Goal: Task Accomplishment & Management: Manage account settings

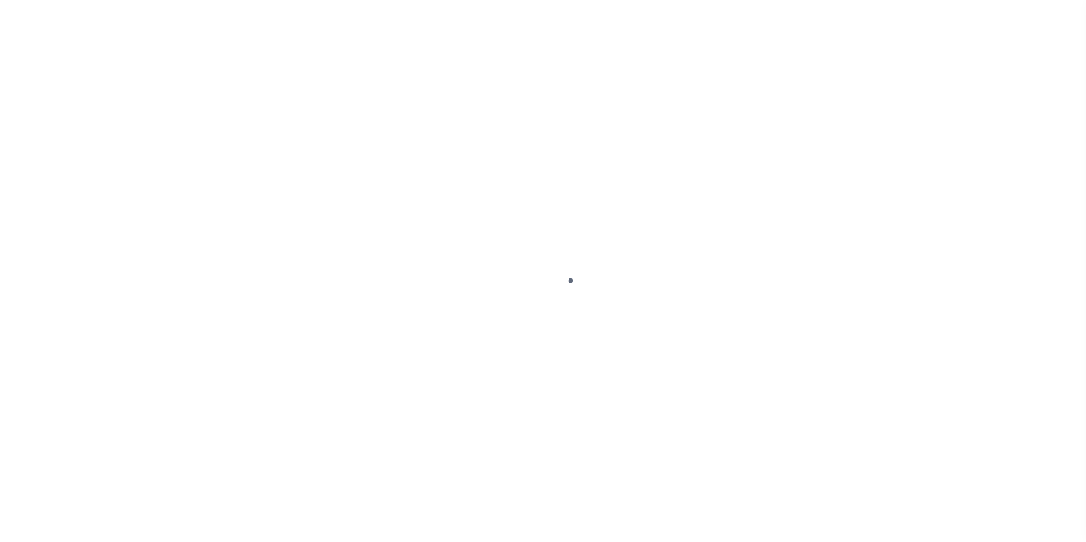
scroll to position [11, 0]
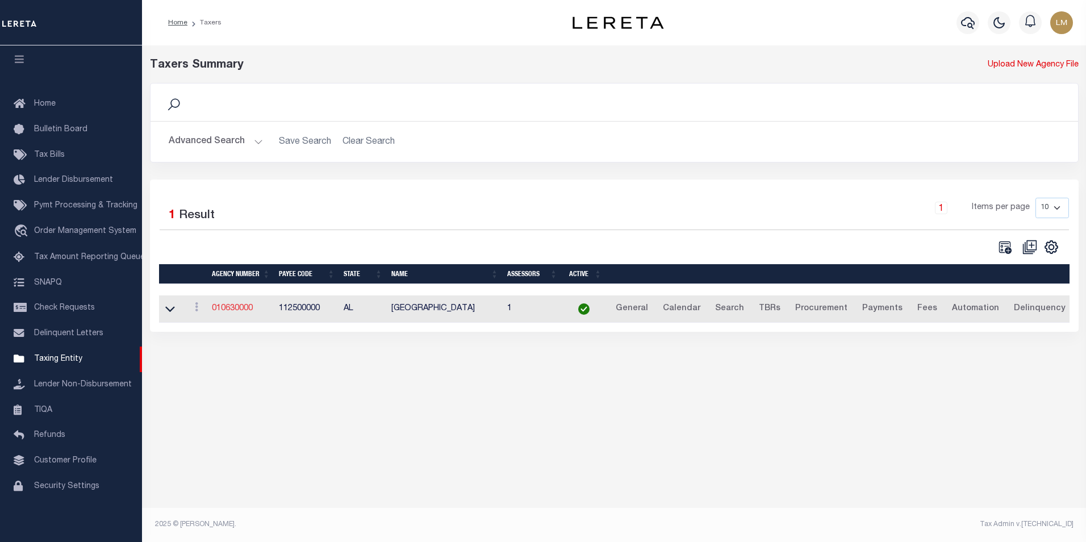
click at [229, 305] on link "010630000" at bounding box center [232, 308] width 41 height 8
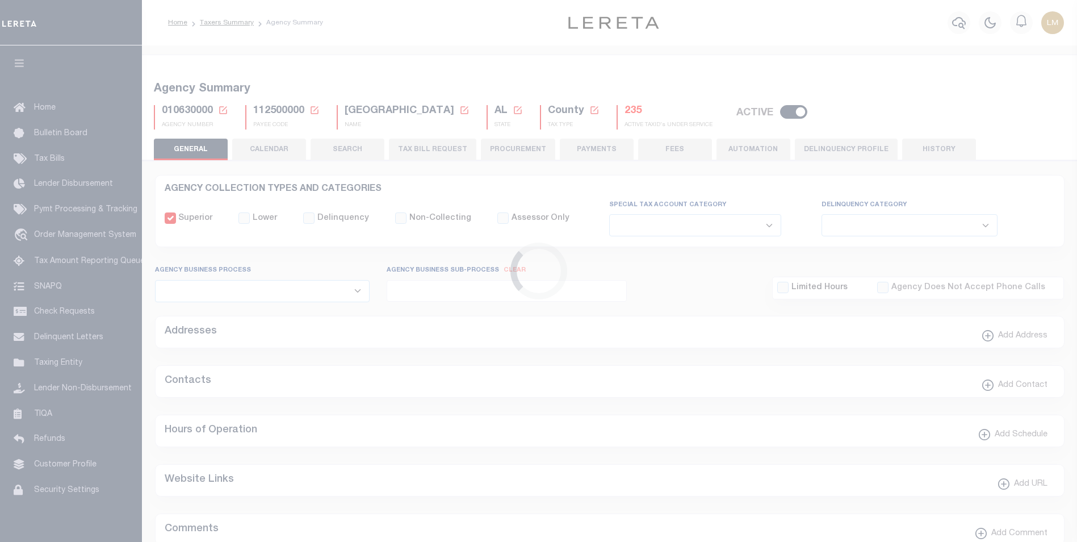
select select
click at [224, 108] on icon at bounding box center [223, 110] width 10 height 10
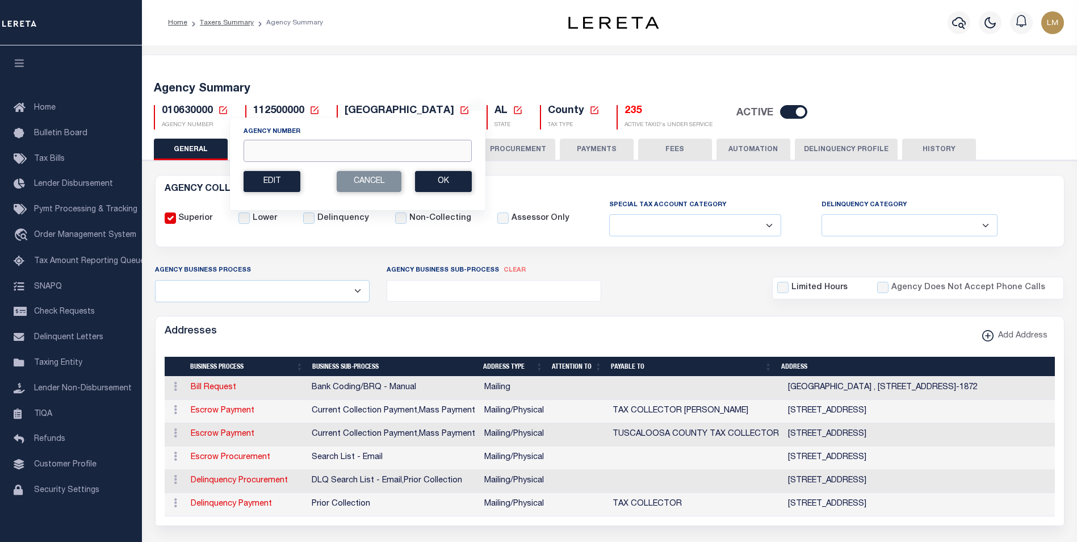
click at [299, 149] on input "Agency Number" at bounding box center [358, 151] width 228 height 22
paste input "160300000"
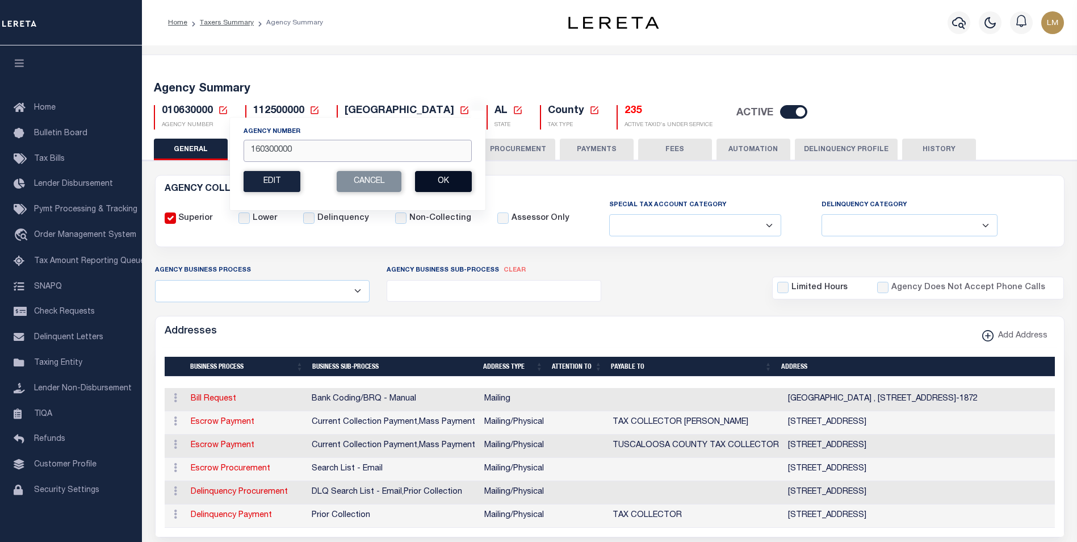
type input "160300000"
click at [456, 182] on button "Ok" at bounding box center [443, 181] width 57 height 21
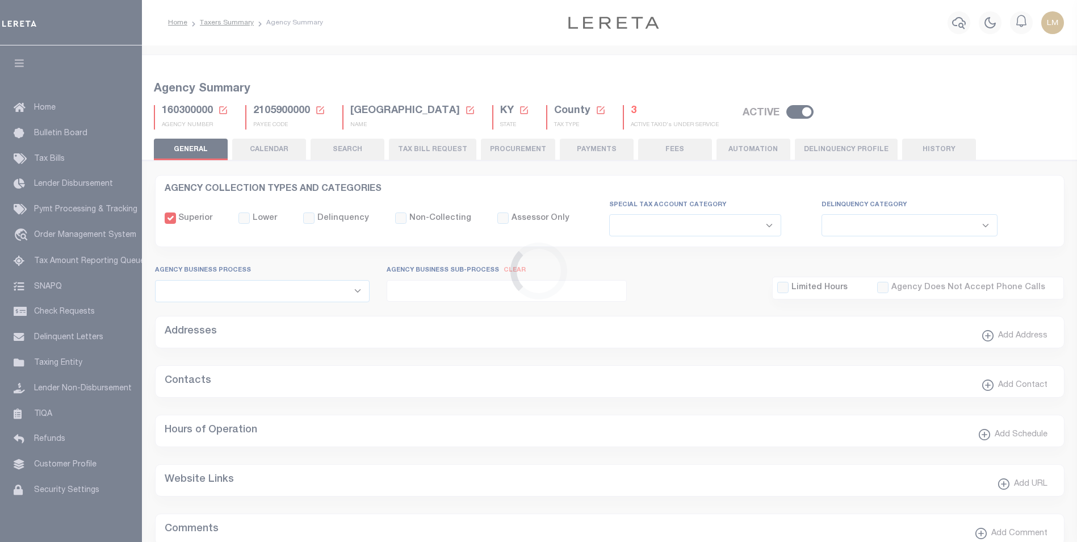
select select
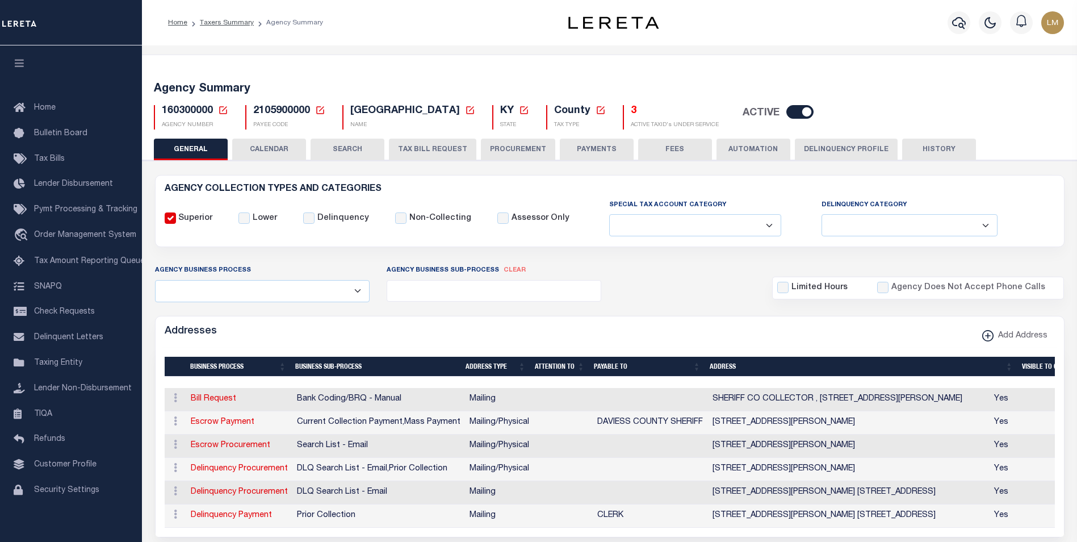
click at [223, 112] on icon at bounding box center [223, 110] width 10 height 10
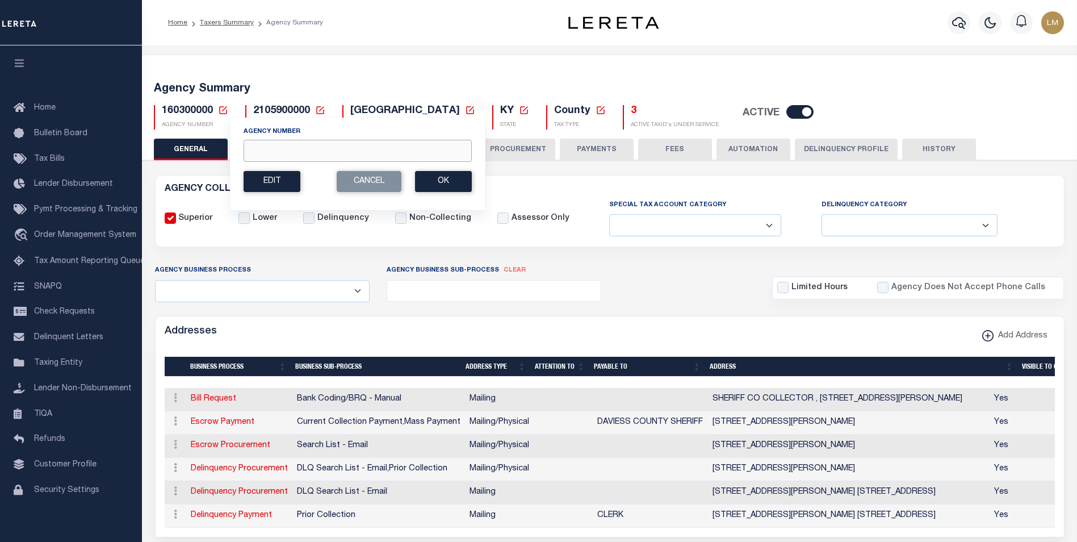
click at [258, 149] on input "Agency Number" at bounding box center [358, 151] width 228 height 22
paste input "210390204"
type input "210390204"
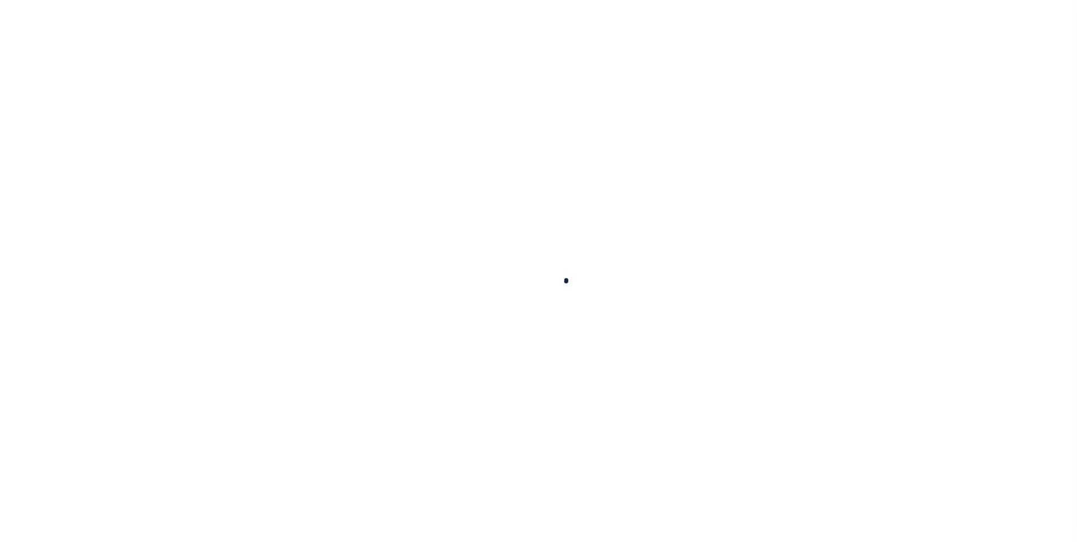
select select
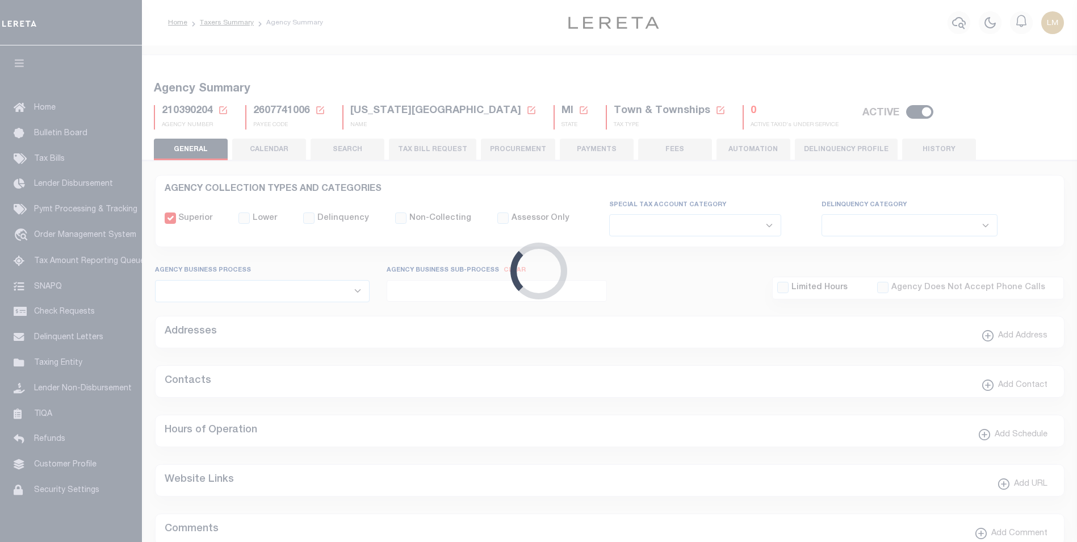
checkbox input "false"
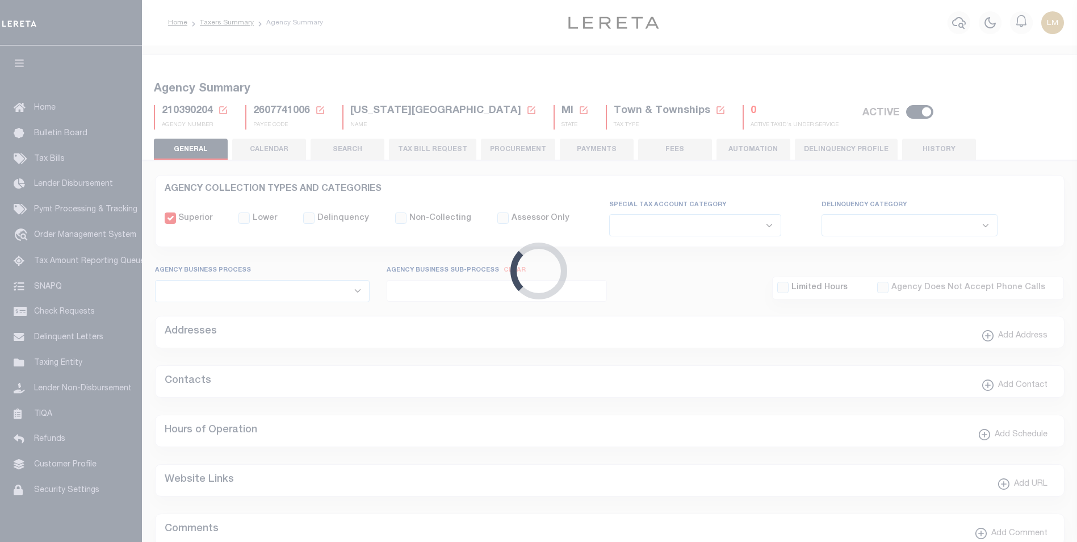
type input "2607741006"
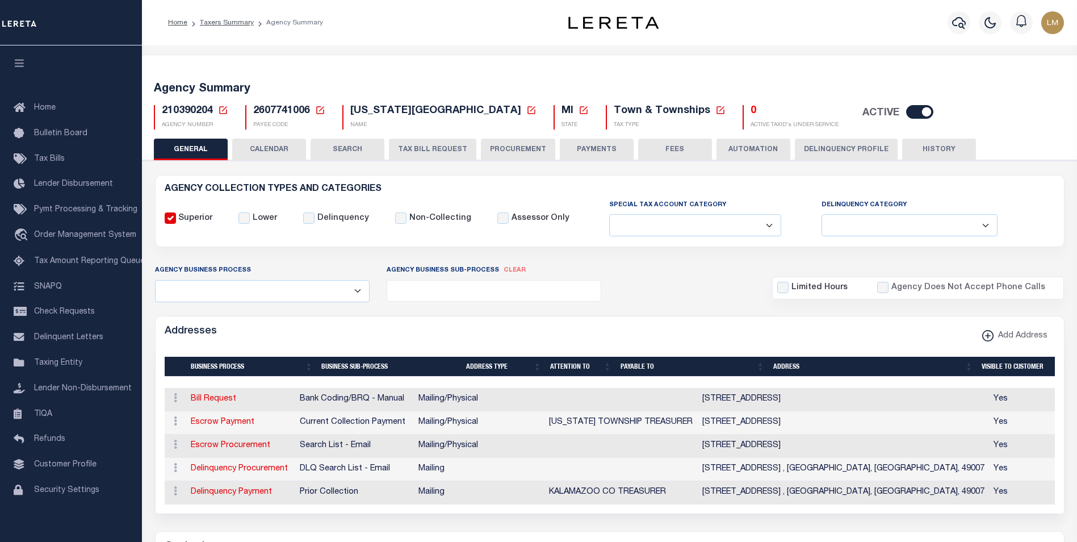
click at [222, 111] on icon at bounding box center [223, 110] width 10 height 10
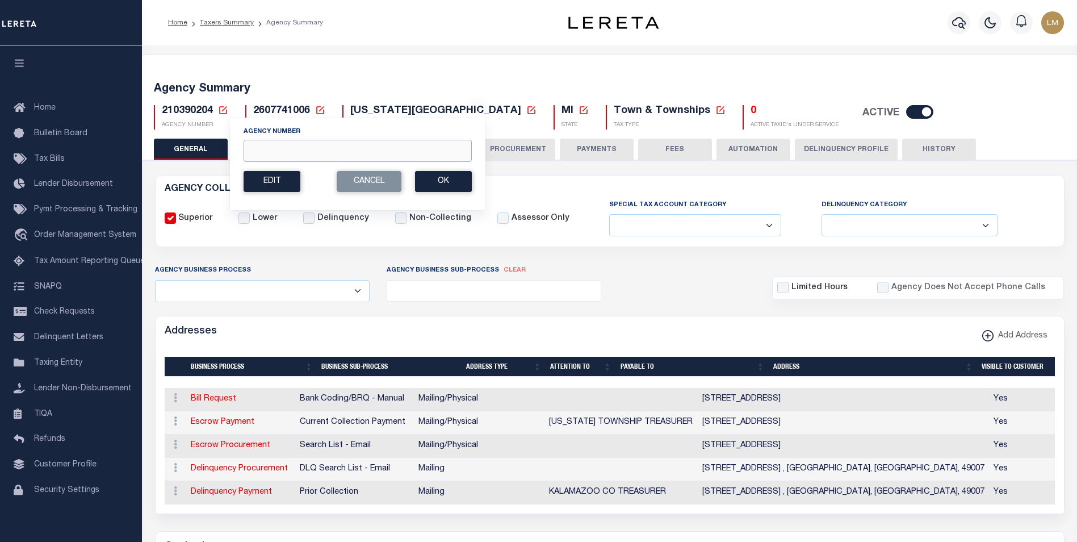
click at [270, 144] on input "Agency Number" at bounding box center [358, 151] width 228 height 22
paste input "210390206"
type input "210390206"
click at [449, 187] on button "Ok" at bounding box center [443, 181] width 57 height 21
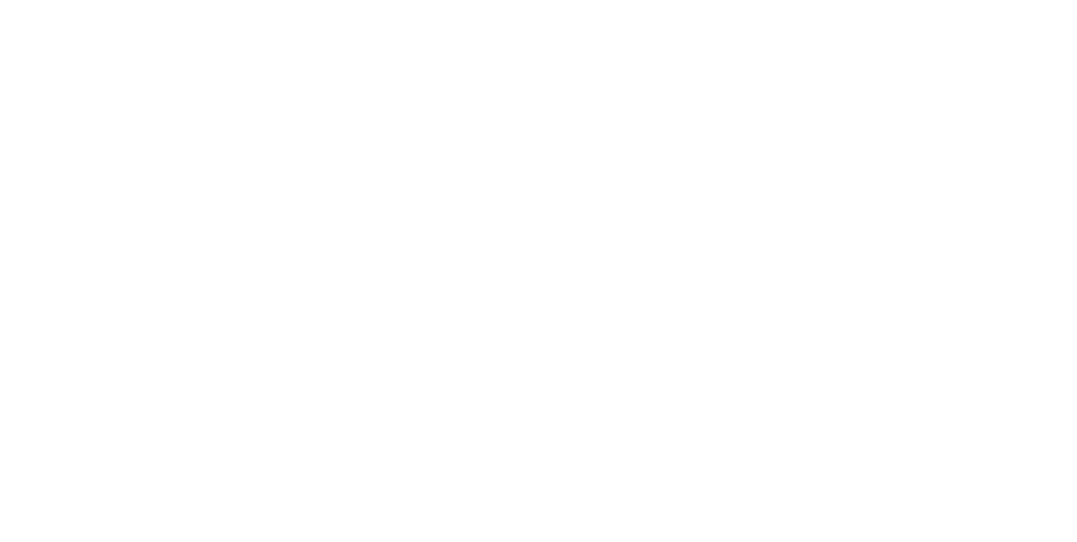
select select
checkbox input "false"
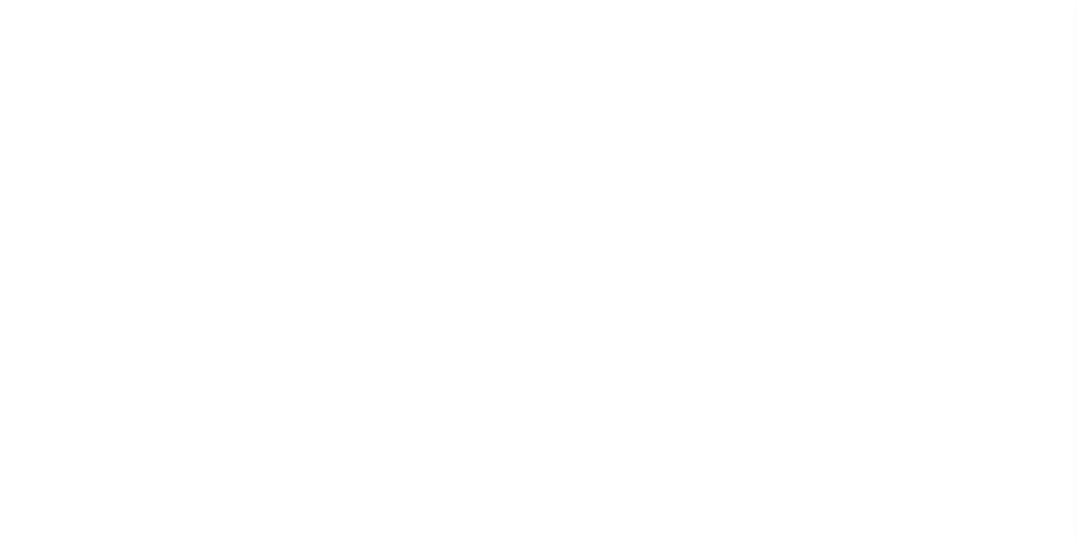
checkbox input "false"
type input "2607741005"
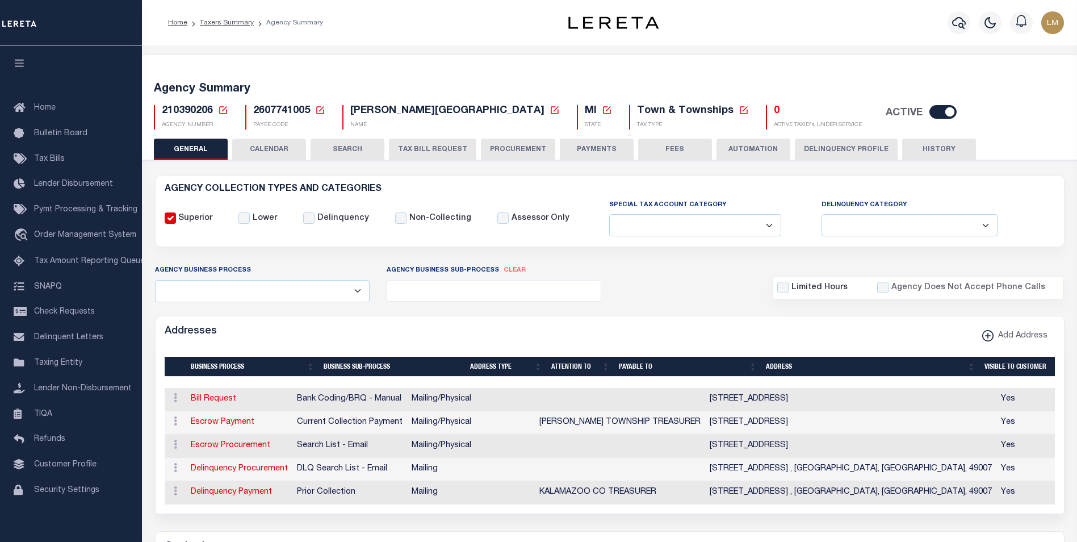
click at [221, 112] on icon at bounding box center [223, 110] width 10 height 10
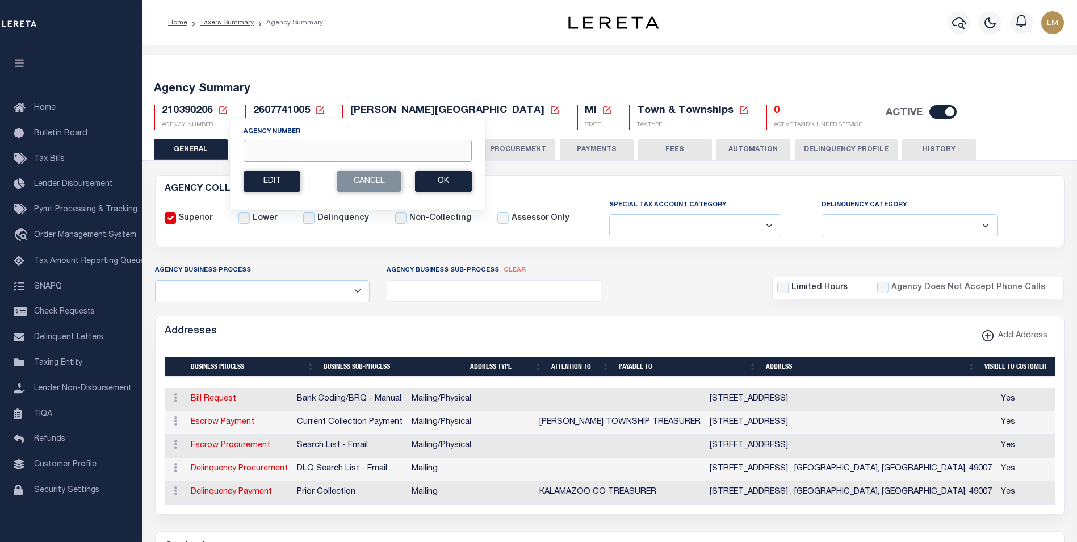
drag, startPoint x: 258, startPoint y: 151, endPoint x: 275, endPoint y: 154, distance: 18.0
click at [258, 151] on input "Agency Number" at bounding box center [358, 151] width 228 height 22
paste input "210500106"
type input "210500106"
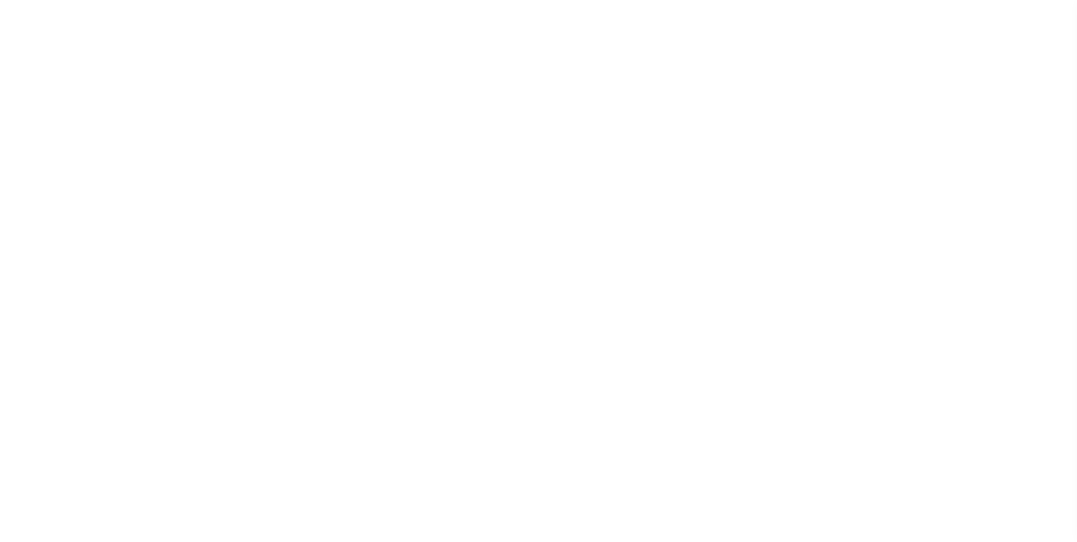
select select
checkbox input "false"
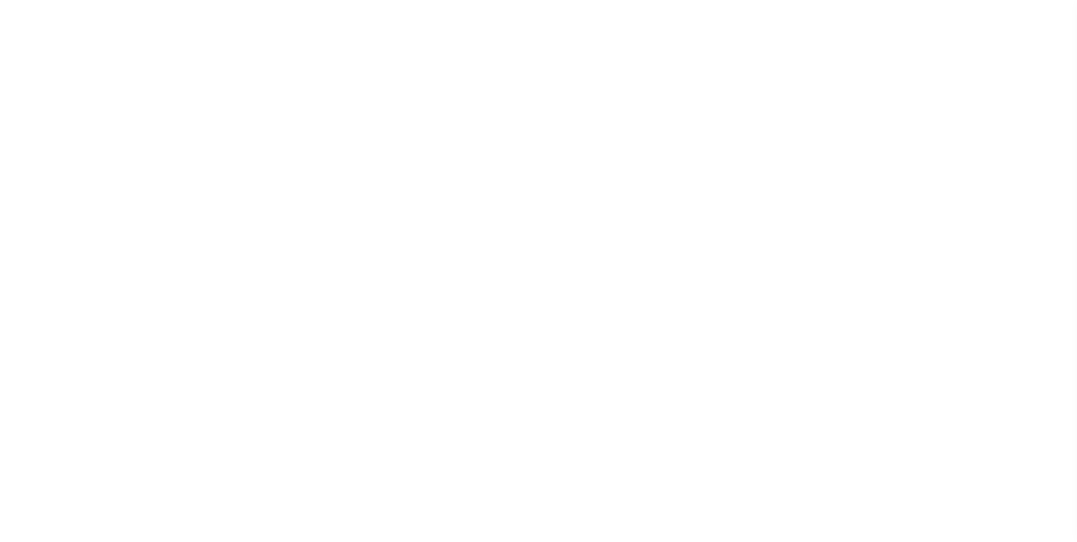
checkbox input "false"
type input "2609904006"
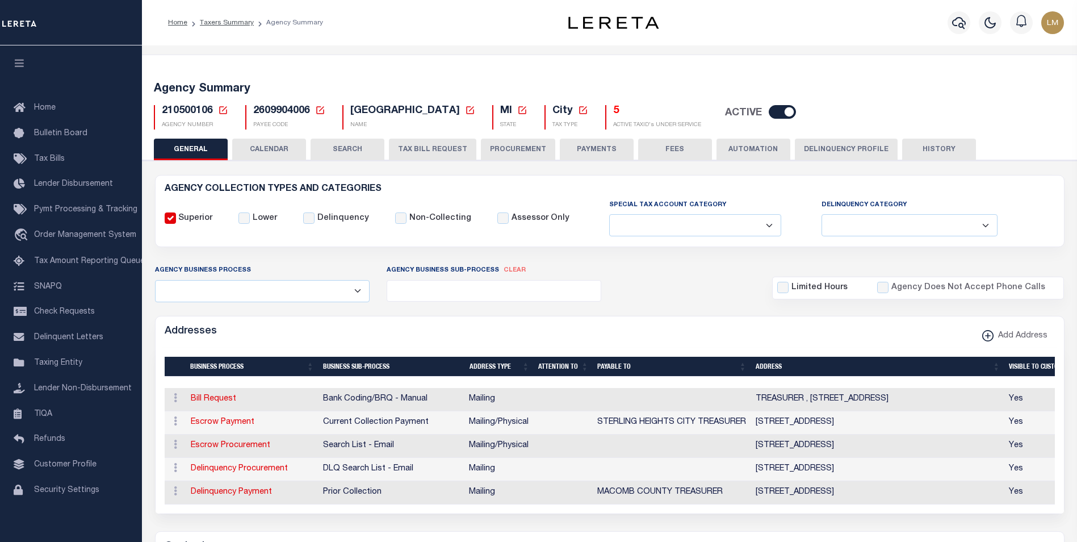
click at [224, 112] on icon at bounding box center [223, 110] width 10 height 10
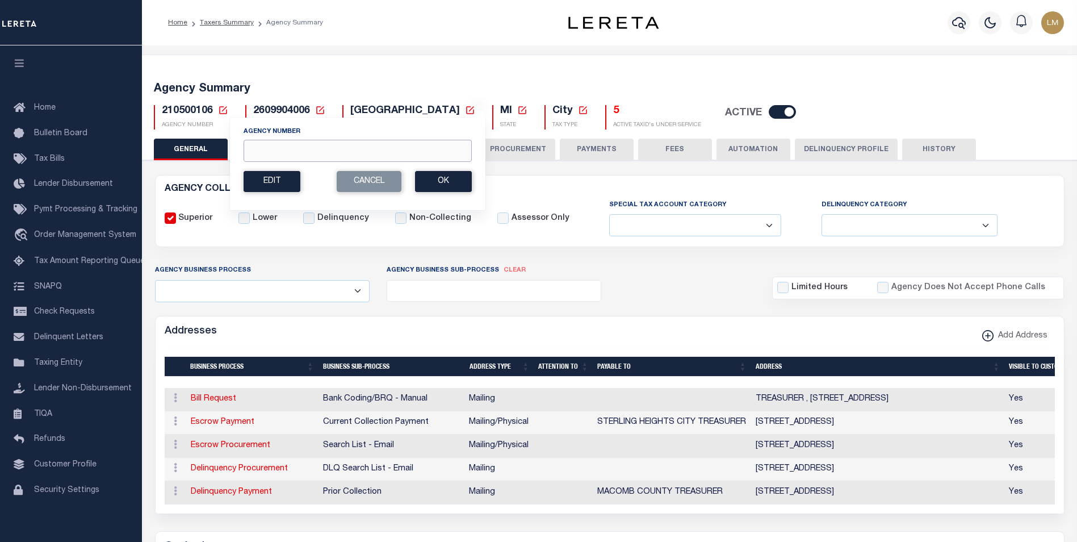
click at [259, 153] on input "Agency Number" at bounding box center [358, 151] width 228 height 22
paste input "210630101"
type input "210630101"
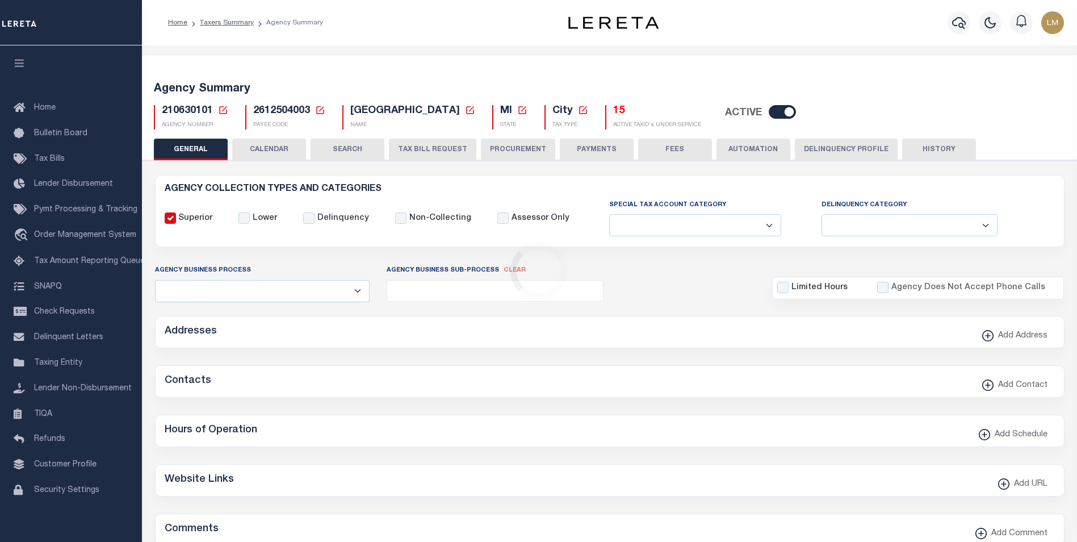
select select
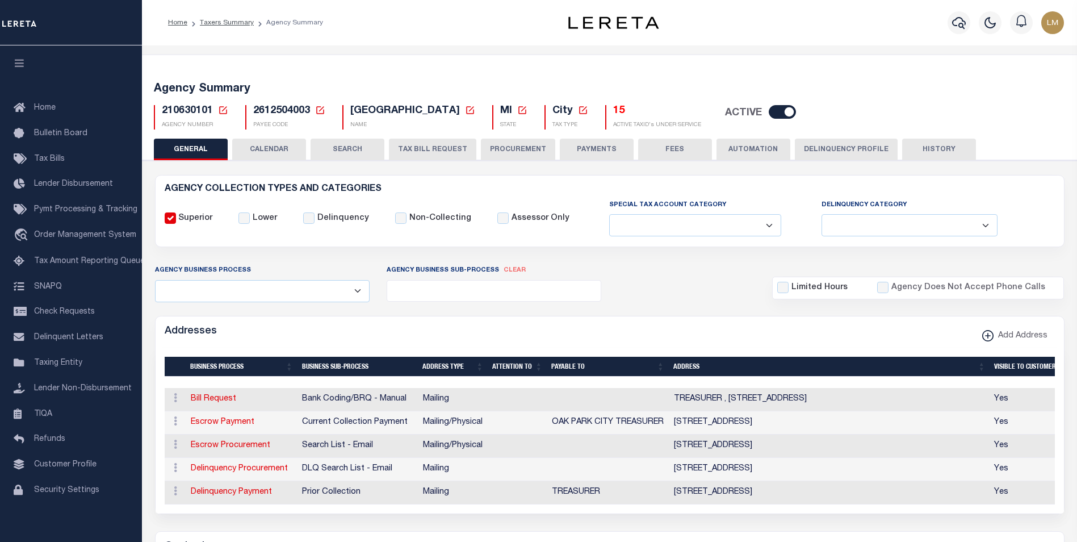
click at [222, 109] on icon at bounding box center [223, 110] width 10 height 10
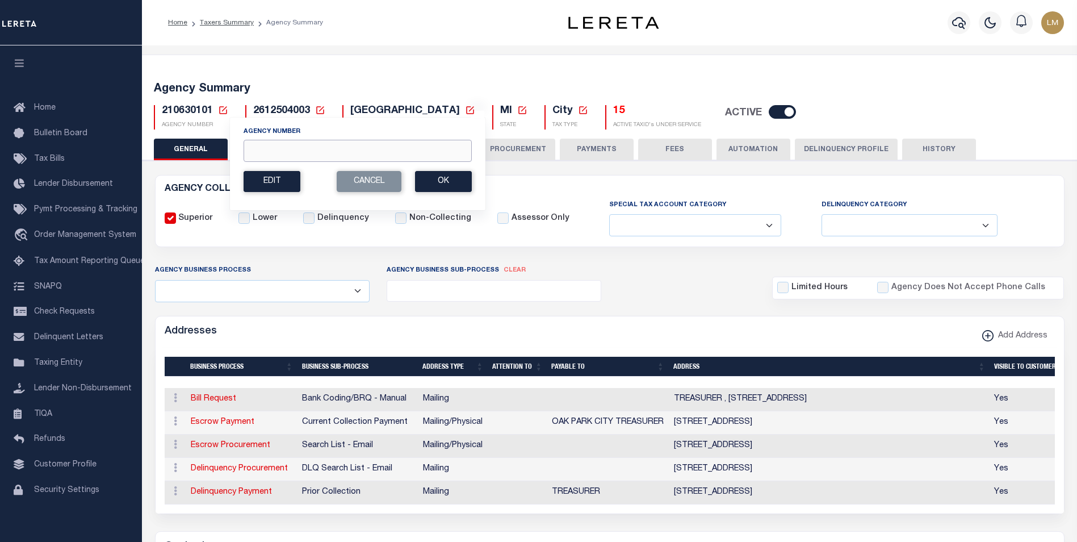
click at [265, 151] on input "Agency Number" at bounding box center [358, 151] width 228 height 22
paste input "210630115"
type input "210630115"
click at [459, 185] on button "Ok" at bounding box center [443, 181] width 57 height 21
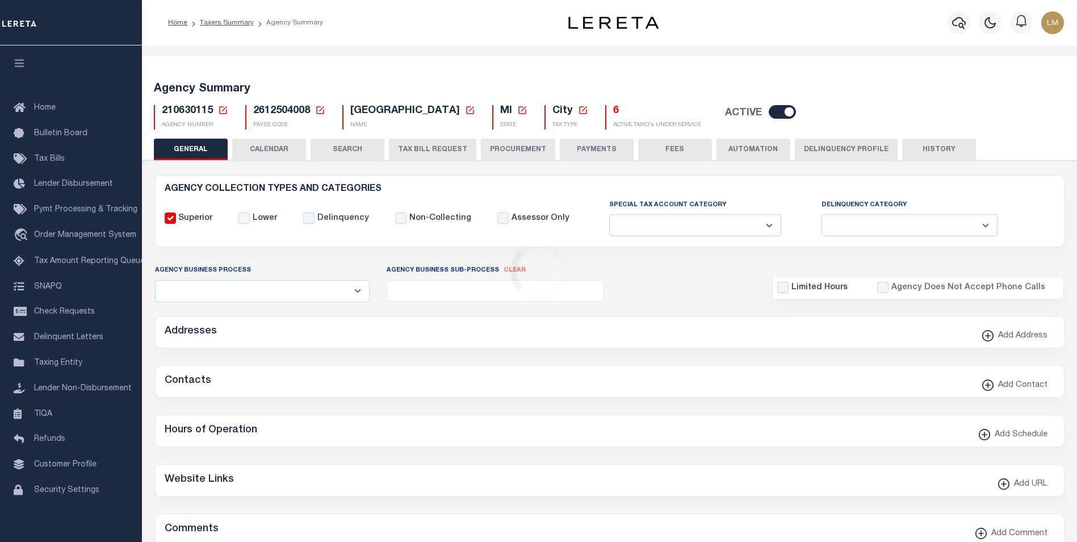
select select
